Goal: Task Accomplishment & Management: Manage account settings

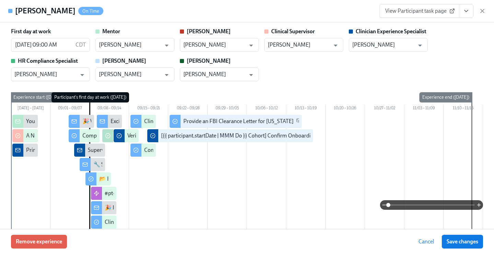
scroll to position [1173, 0]
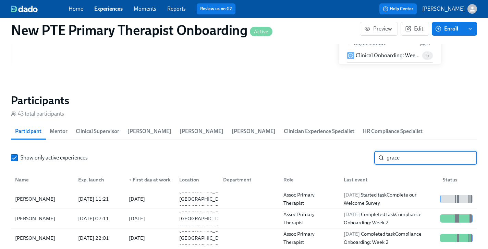
click at [417, 151] on input "grace" at bounding box center [432, 158] width 91 height 14
type input "g"
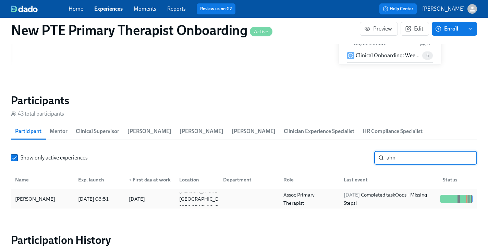
click at [45, 195] on div "Ahna Weston" at bounding box center [35, 199] width 46 height 8
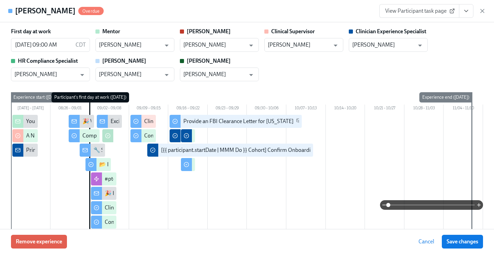
click at [467, 15] on button "View task page" at bounding box center [466, 11] width 14 height 14
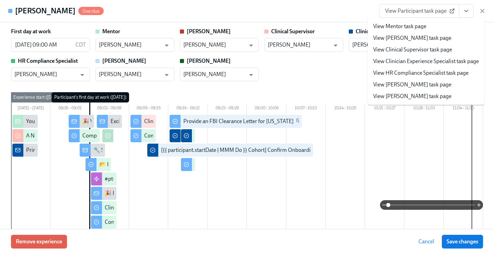
click at [435, 62] on link "View Clinician Experience Specialist task page" at bounding box center [426, 62] width 106 height 8
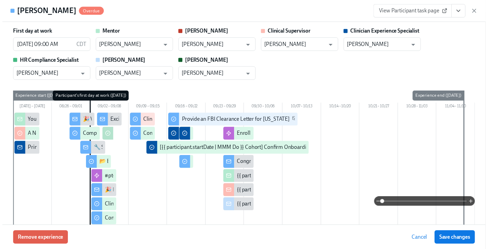
scroll to position [0, 5164]
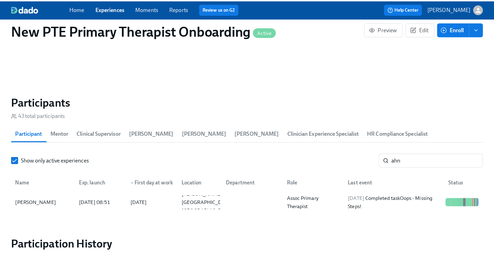
scroll to position [0, 5159]
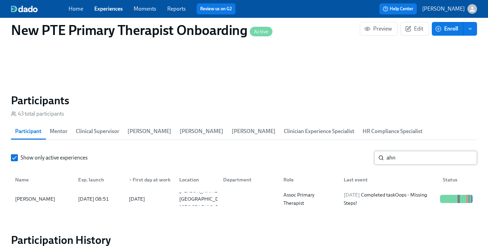
click at [426, 151] on input "ahn" at bounding box center [432, 158] width 91 height 14
type input "a"
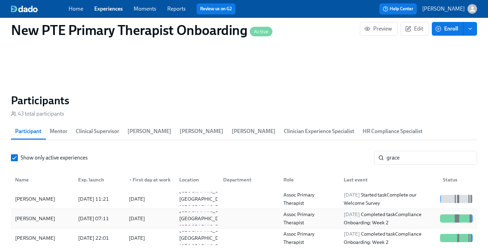
click at [51, 214] on div "Grace Cryderman" at bounding box center [35, 218] width 46 height 8
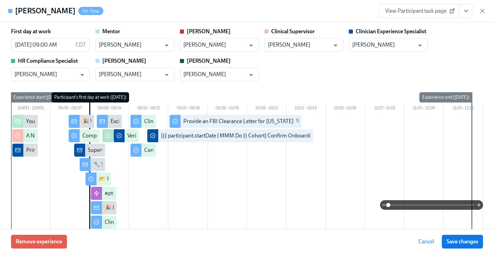
click at [466, 13] on icon "View task page" at bounding box center [465, 11] width 7 height 7
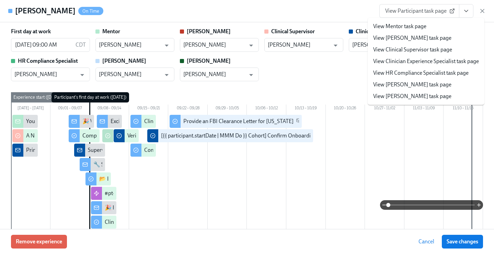
click at [436, 67] on li "View Clinician Experience Specialist task page" at bounding box center [425, 62] width 117 height 12
click at [409, 58] on link "View Clinician Experience Specialist task page" at bounding box center [426, 62] width 106 height 8
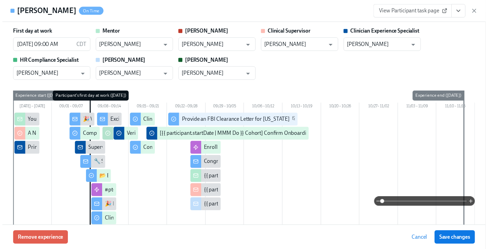
scroll to position [0, 5164]
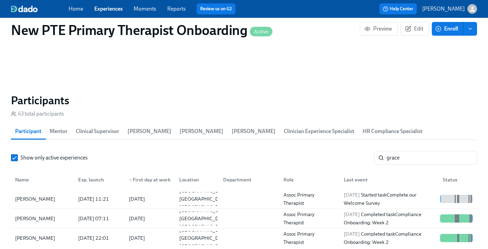
scroll to position [0, 5159]
click at [424, 151] on input "grace" at bounding box center [432, 158] width 91 height 14
type input "g"
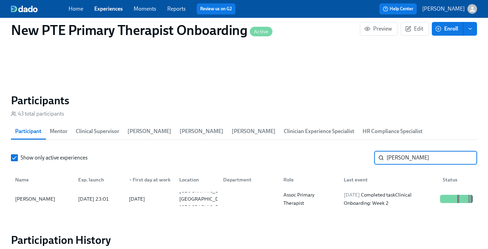
type input "sarah"
click at [100, 9] on link "Experiences" at bounding box center [108, 8] width 28 height 7
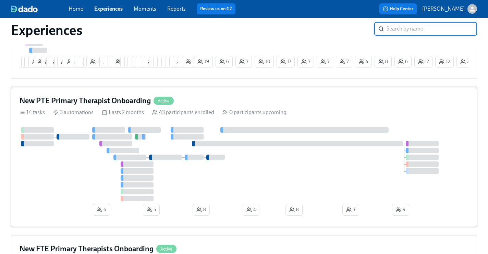
scroll to position [228, 0]
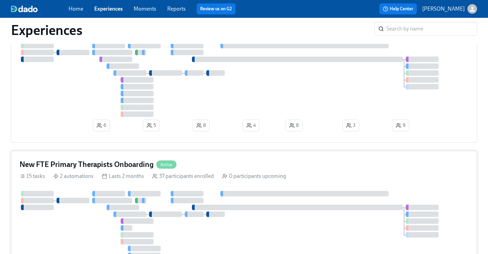
click at [208, 164] on div "New FTE Primary Therapists Onboarding Active" at bounding box center [244, 164] width 449 height 10
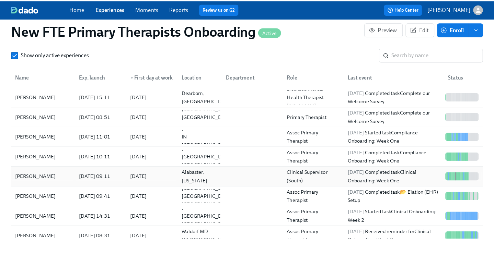
scroll to position [577, 0]
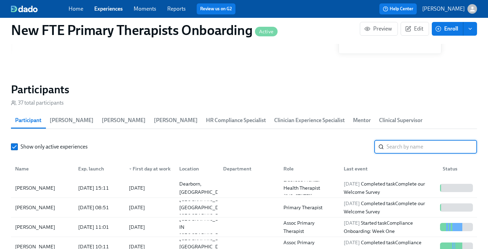
click at [410, 140] on input "search" at bounding box center [432, 147] width 91 height 14
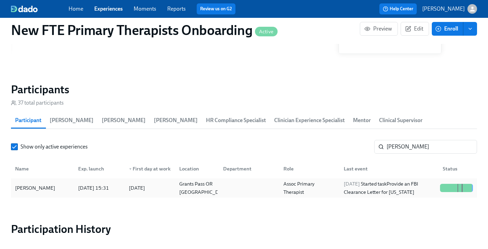
click at [64, 181] on div "Sarah Kellogg" at bounding box center [42, 188] width 60 height 14
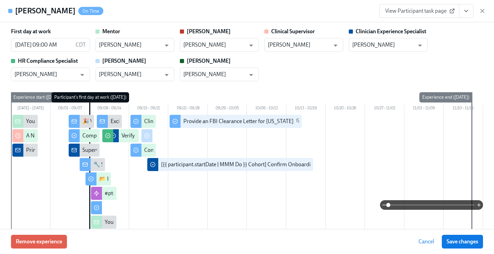
click at [465, 13] on icon "View task page" at bounding box center [465, 11] width 7 height 7
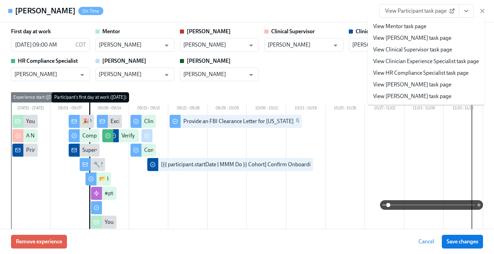
click at [424, 59] on link "View Clinician Experience Specialist task page" at bounding box center [426, 62] width 106 height 8
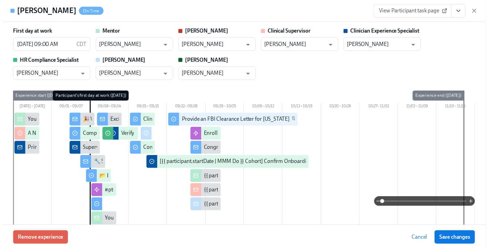
scroll to position [0, 5056]
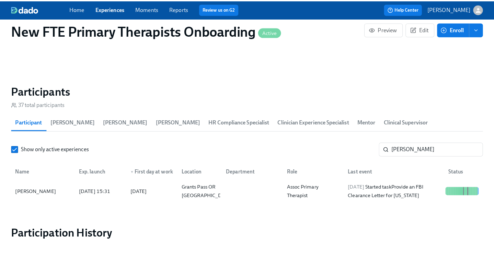
scroll to position [0, 5051]
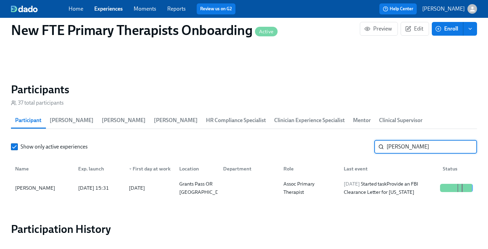
click at [426, 140] on input "sarah" at bounding box center [432, 147] width 91 height 14
type input "s"
click at [39, 183] on div "Katie Thurston" at bounding box center [42, 188] width 60 height 14
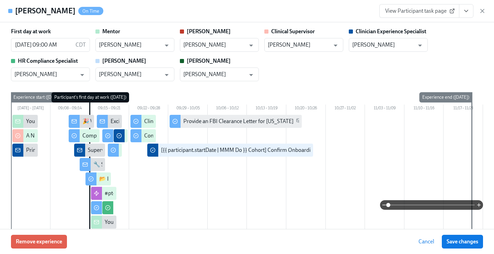
click at [463, 10] on icon "View task page" at bounding box center [465, 11] width 7 height 7
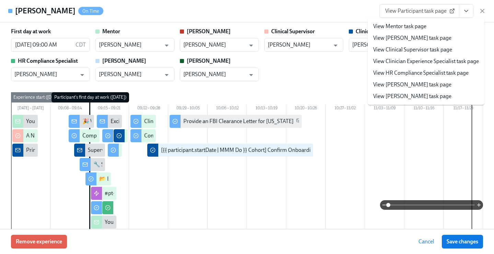
click at [418, 60] on link "View Clinician Experience Specialist task page" at bounding box center [426, 62] width 106 height 8
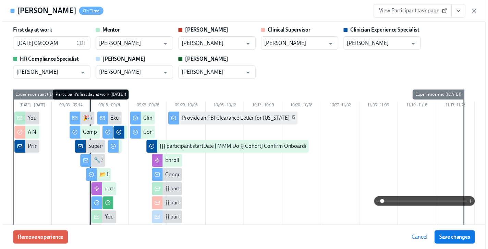
scroll to position [1, 0]
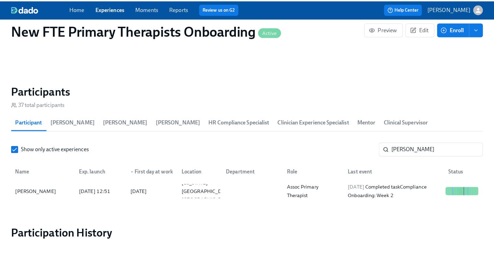
scroll to position [0, 5051]
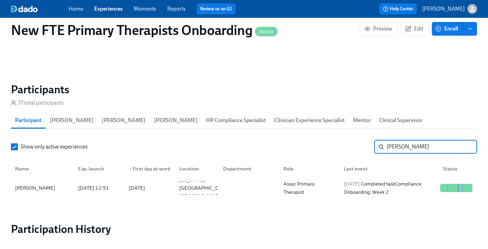
click at [424, 140] on input "katie" at bounding box center [432, 147] width 91 height 14
type input "k"
type input "amani"
click at [45, 181] on div "Amani Dobbs" at bounding box center [42, 188] width 60 height 14
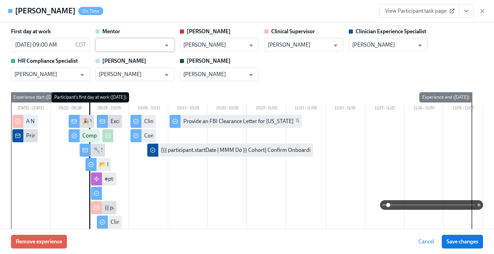
click at [115, 44] on input "text" at bounding box center [130, 45] width 62 height 14
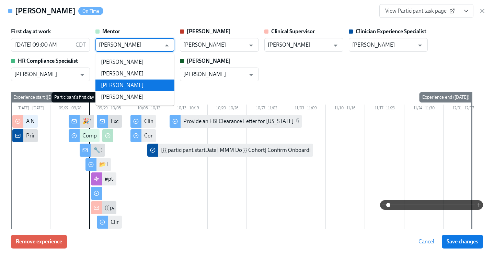
click at [117, 89] on li "Kathryn Snaith" at bounding box center [134, 86] width 79 height 12
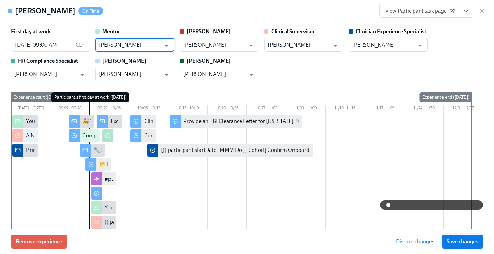
type input "Kathryn Snaith"
drag, startPoint x: 468, startPoint y: 241, endPoint x: 491, endPoint y: 233, distance: 24.8
click at [468, 241] on span "Save changes" at bounding box center [462, 241] width 32 height 7
type input "Kathryn Snaith"
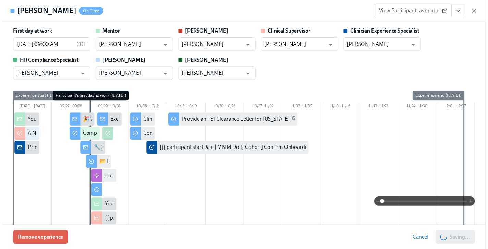
scroll to position [0, 5056]
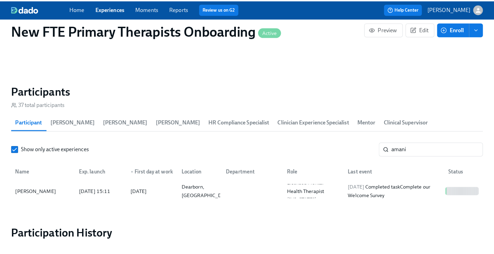
scroll to position [0, 5051]
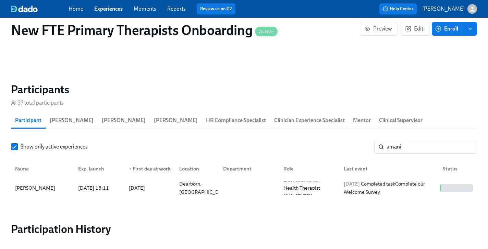
click at [414, 142] on div "Show only active experiences amani ​ Name Exp. launch ▼ First day at work Locat…" at bounding box center [244, 169] width 466 height 58
click at [417, 140] on input "amani" at bounding box center [432, 147] width 91 height 14
type input "a"
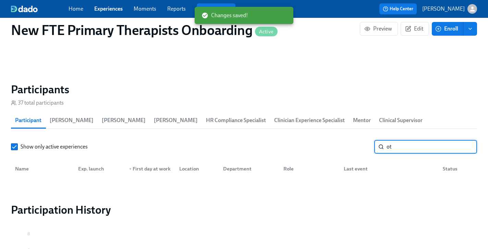
type input "o"
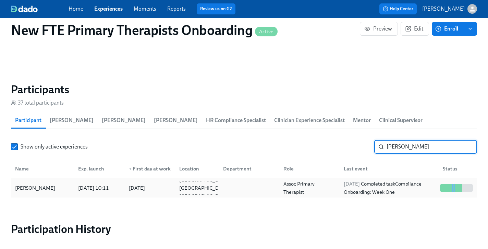
click at [55, 181] on div "[PERSON_NAME]" at bounding box center [42, 188] width 60 height 14
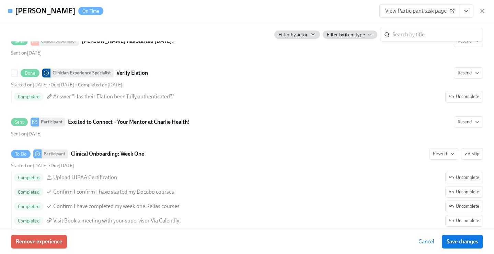
scroll to position [796, 0]
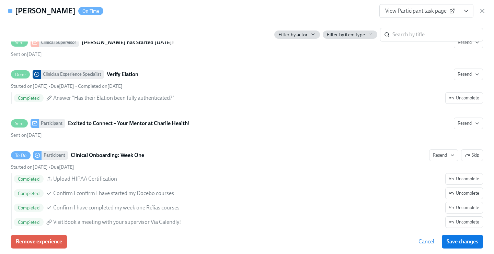
click at [469, 8] on button "View task page" at bounding box center [466, 11] width 14 height 14
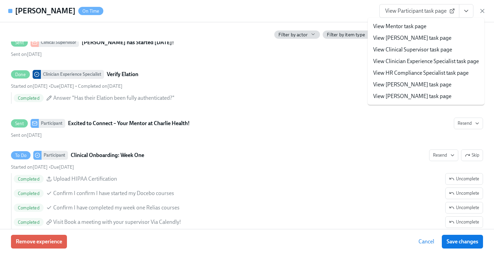
click at [420, 66] on li "View Clinician Experience Specialist task page" at bounding box center [425, 62] width 117 height 12
click at [446, 60] on link "View Clinician Experience Specialist task page" at bounding box center [426, 62] width 106 height 8
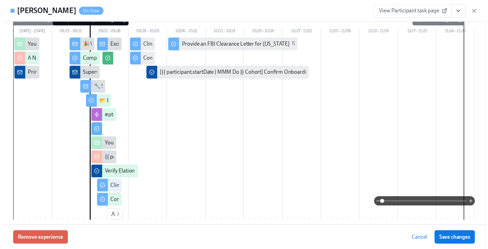
scroll to position [77, 0]
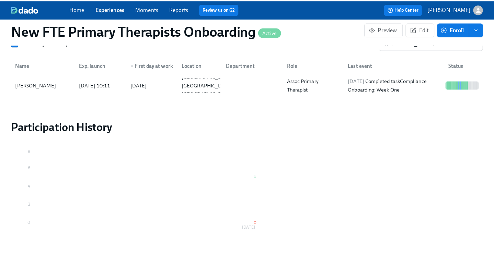
scroll to position [594, 0]
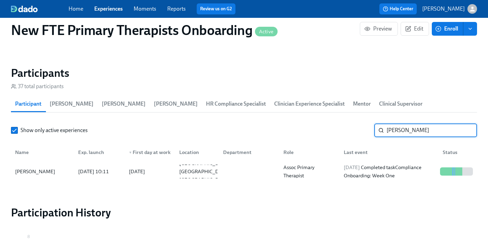
click at [412, 124] on input "dylan" at bounding box center [432, 130] width 91 height 14
type input "d"
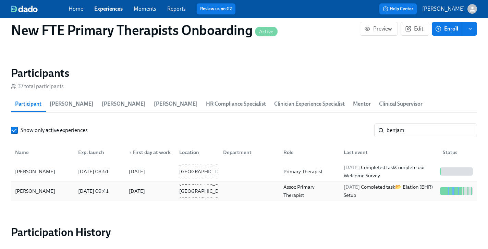
click at [36, 185] on div "Benjamin Owusu" at bounding box center [42, 191] width 60 height 14
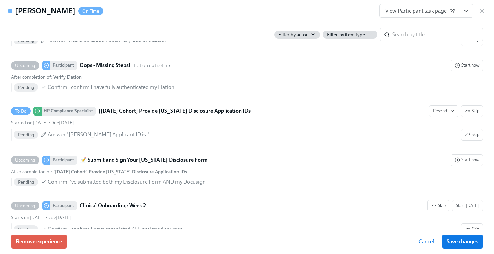
scroll to position [1087, 0]
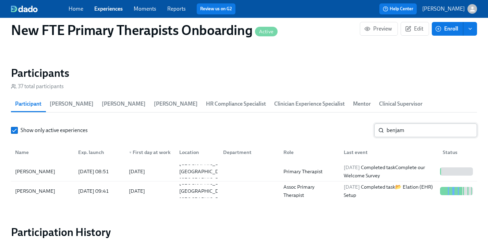
click at [424, 123] on input "benjam" at bounding box center [432, 130] width 91 height 14
type input "b"
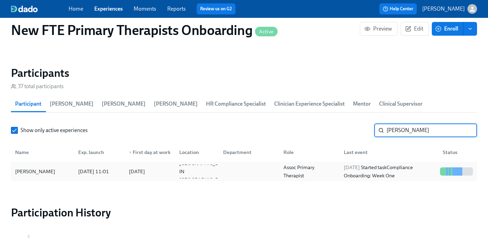
type input "michele"
click at [56, 165] on div "Michele Mubarak" at bounding box center [42, 172] width 60 height 14
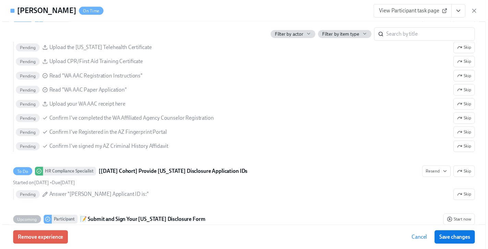
scroll to position [876, 0]
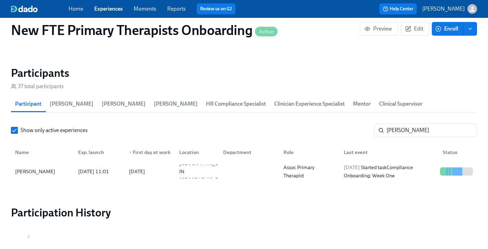
click at [115, 12] on link "Experiences" at bounding box center [108, 8] width 28 height 7
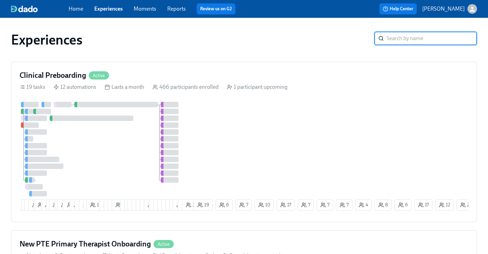
click at [110, 12] on span "Experiences" at bounding box center [108, 9] width 28 height 8
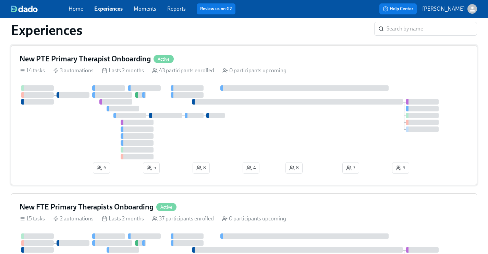
scroll to position [185, 0]
click at [146, 54] on div "New PTE Primary Therapist Onboarding Active 14 tasks 3 automations Lasts 2 mont…" at bounding box center [244, 115] width 466 height 140
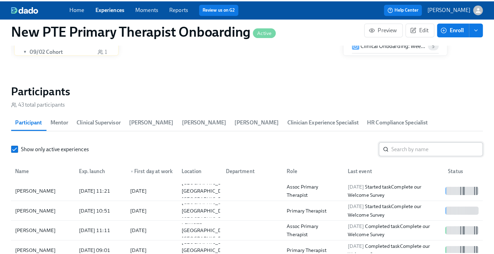
scroll to position [0, 4549]
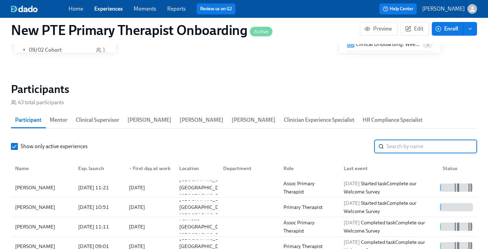
click at [430, 140] on input "search" at bounding box center [432, 147] width 91 height 14
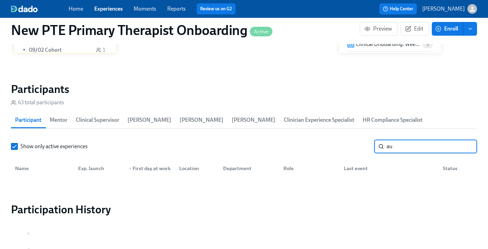
type input "a"
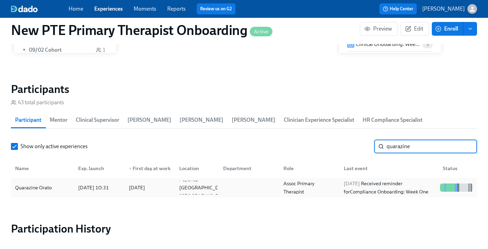
type input "quarazine"
click at [65, 181] on div "Quarazine Orato" at bounding box center [42, 188] width 60 height 14
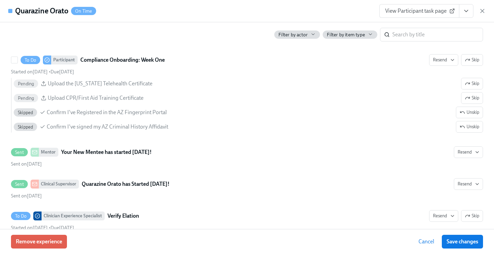
scroll to position [1043, 0]
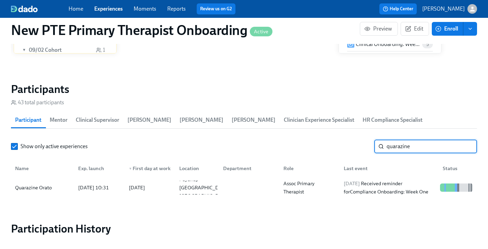
drag, startPoint x: 422, startPoint y: 138, endPoint x: 372, endPoint y: 139, distance: 49.7
click at [372, 140] on div "Show only active experiences quarazine ​" at bounding box center [244, 147] width 466 height 14
click at [52, 184] on div "Quanesha Johnson" at bounding box center [35, 188] width 46 height 8
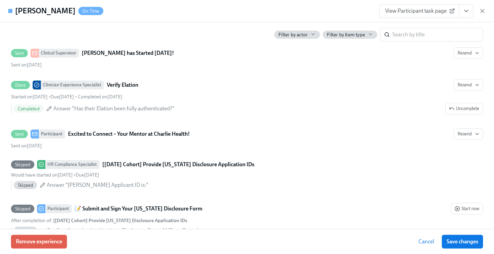
scroll to position [1009, 0]
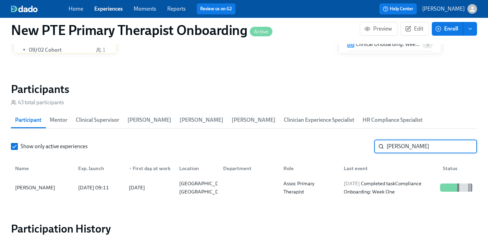
click at [425, 140] on input "quanesh" at bounding box center [432, 147] width 91 height 14
type input "q"
type input "jonay"
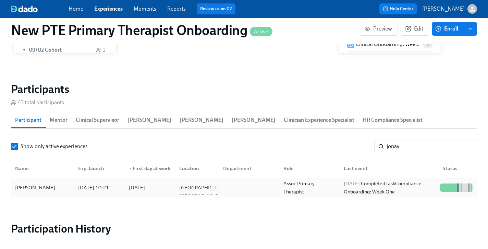
click at [32, 184] on div "Jonay Boylan" at bounding box center [35, 188] width 46 height 8
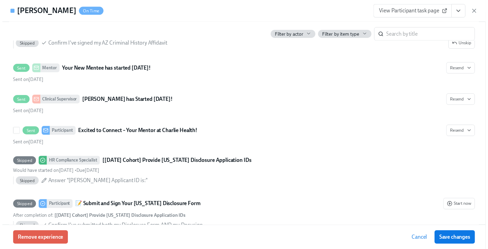
scroll to position [975, 0]
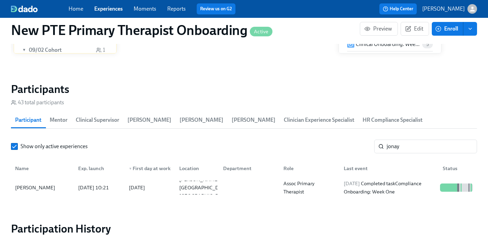
click at [114, 8] on link "Experiences" at bounding box center [108, 8] width 28 height 7
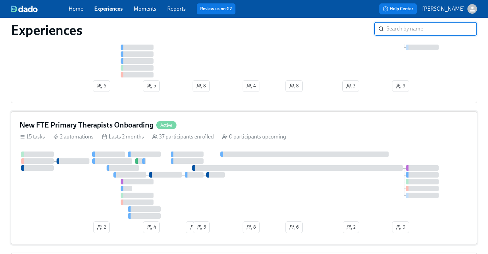
scroll to position [292, 0]
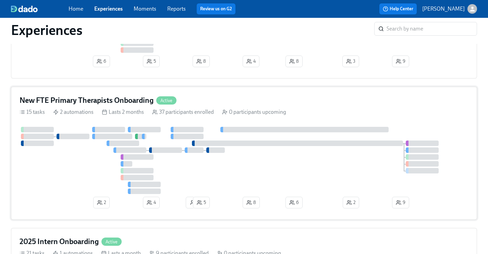
click at [209, 102] on div "New FTE Primary Therapists Onboarding Active" at bounding box center [244, 100] width 449 height 10
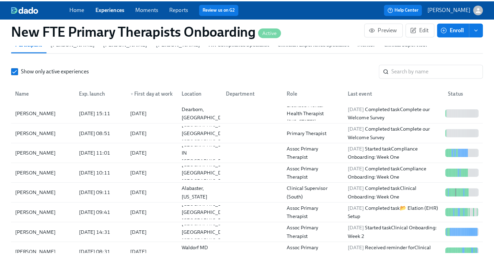
scroll to position [644, 0]
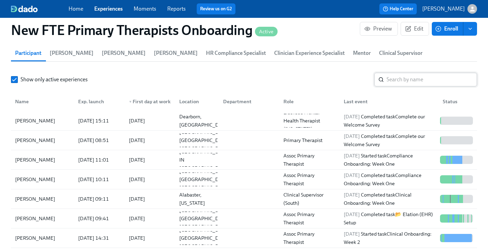
click at [410, 73] on input "search" at bounding box center [432, 80] width 91 height 14
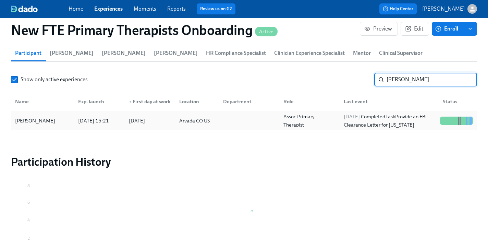
type input "shawn"
click at [50, 117] on div "Shawnna Jantz" at bounding box center [35, 121] width 46 height 8
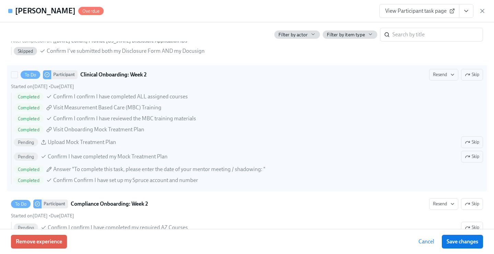
scroll to position [1219, 0]
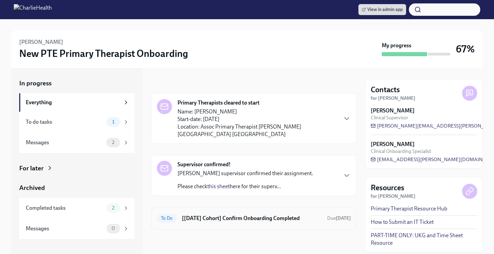
click at [197, 215] on h6 "[Sep 2nd Cohort] Confirm Onboarding Completed" at bounding box center [252, 219] width 140 height 8
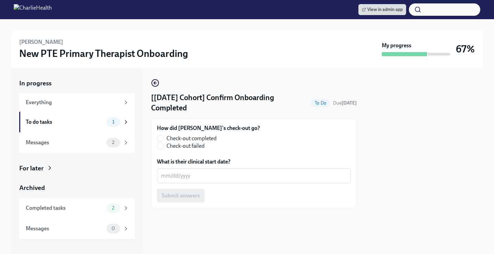
click at [164, 136] on label "Check-out completed" at bounding box center [205, 139] width 97 height 8
click at [163, 136] on input "Check-out completed" at bounding box center [160, 138] width 6 height 6
radio input "true"
click at [189, 175] on textarea "What is their clinical start date?" at bounding box center [254, 176] width 186 height 8
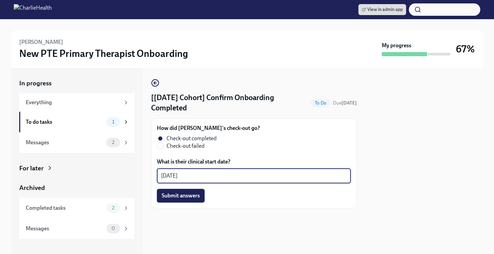
type textarea "09/26/2025"
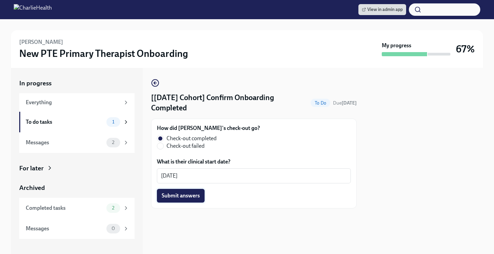
click at [177, 194] on span "Submit answers" at bounding box center [181, 195] width 38 height 7
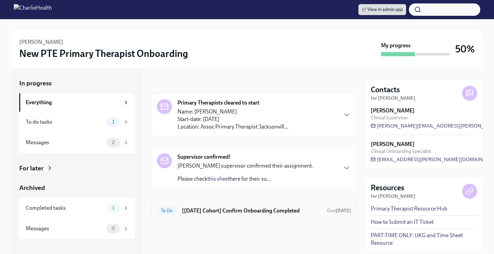
click at [230, 209] on h6 "[[DATE] Cohort] Confirm Onboarding Completed" at bounding box center [252, 211] width 140 height 8
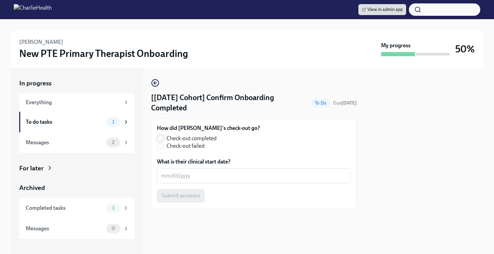
click at [162, 139] on input "Check-out completed" at bounding box center [160, 138] width 6 height 6
radio input "true"
click at [180, 180] on textarea "What is their clinical start date?" at bounding box center [254, 176] width 186 height 8
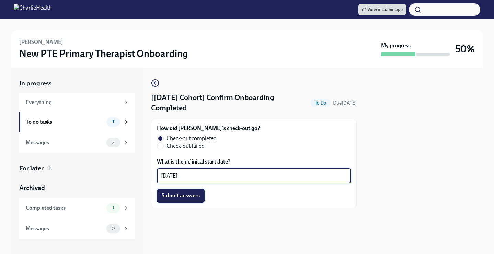
type textarea "[DATE]"
click at [187, 200] on button "Submit answers" at bounding box center [181, 196] width 48 height 14
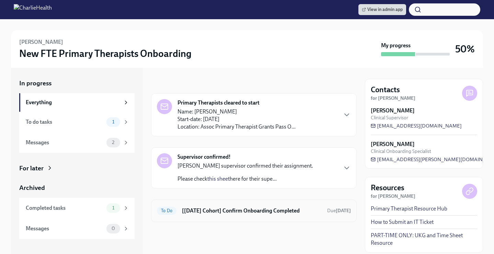
click at [176, 213] on span "To Do" at bounding box center [167, 210] width 20 height 5
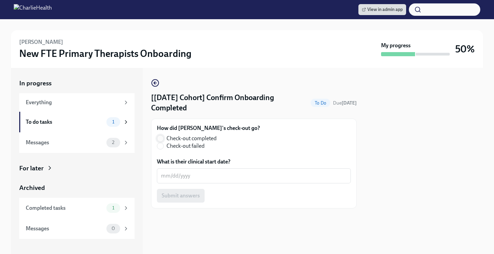
click at [159, 139] on input "Check-out completed" at bounding box center [160, 138] width 6 height 6
radio input "true"
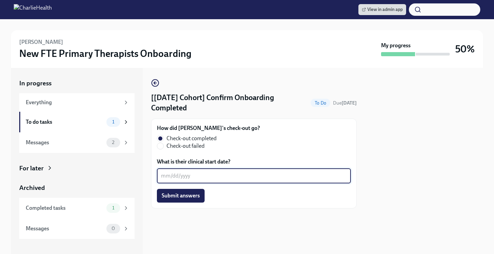
click at [176, 173] on textarea "What is their clinical start date?" at bounding box center [254, 176] width 186 height 8
type textarea "09/26/2025"
click at [185, 199] on span "Submit answers" at bounding box center [181, 195] width 38 height 7
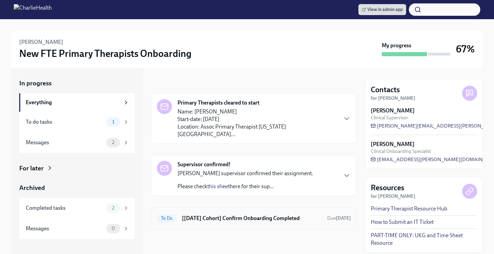
click at [203, 215] on h6 "[[DATE] Cohort] Confirm Onboarding Completed" at bounding box center [252, 219] width 140 height 8
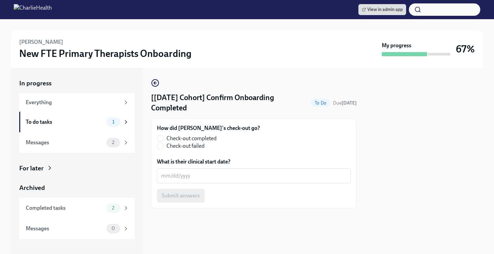
click at [163, 140] on label "Check-out completed" at bounding box center [205, 139] width 97 height 8
click at [163, 140] on input "Check-out completed" at bounding box center [160, 138] width 6 height 6
radio input "true"
click at [187, 181] on div "x ​" at bounding box center [254, 175] width 194 height 15
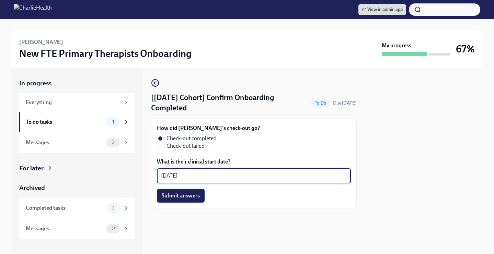
type textarea "09/26/2025"
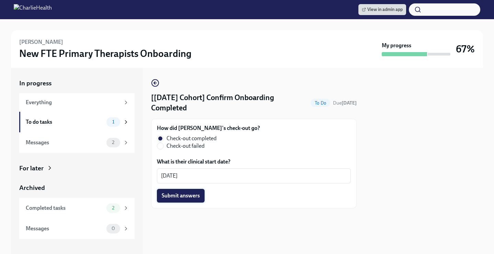
click at [177, 199] on span "Submit answers" at bounding box center [181, 195] width 38 height 7
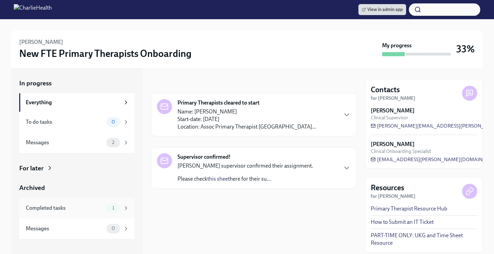
click at [74, 206] on div "Completed tasks" at bounding box center [65, 208] width 78 height 8
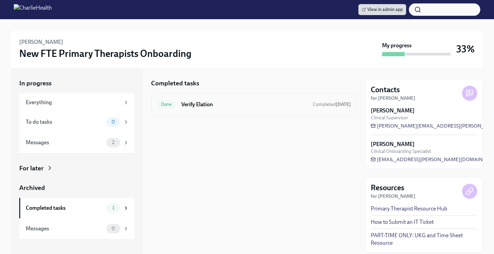
click at [247, 106] on h6 "Verify Elation" at bounding box center [244, 105] width 126 height 8
